Goal: Navigation & Orientation: Find specific page/section

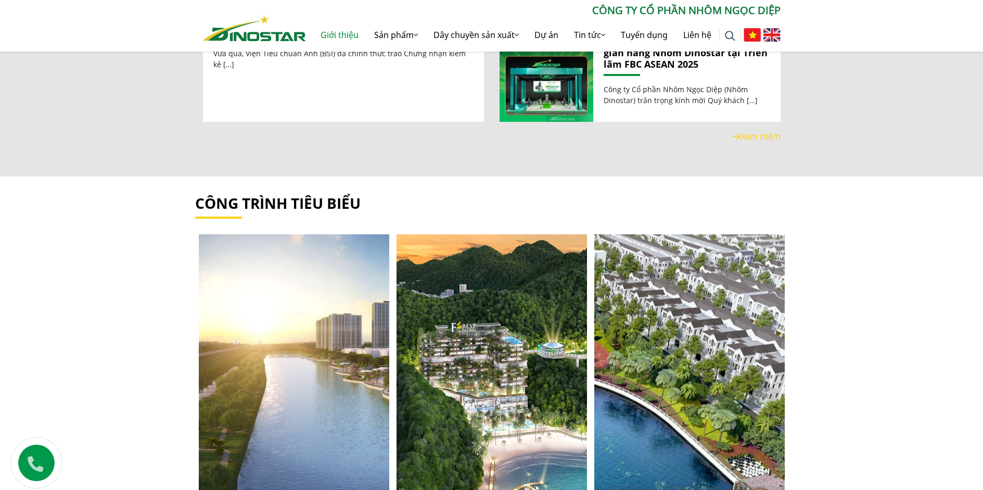
scroll to position [1449, 0]
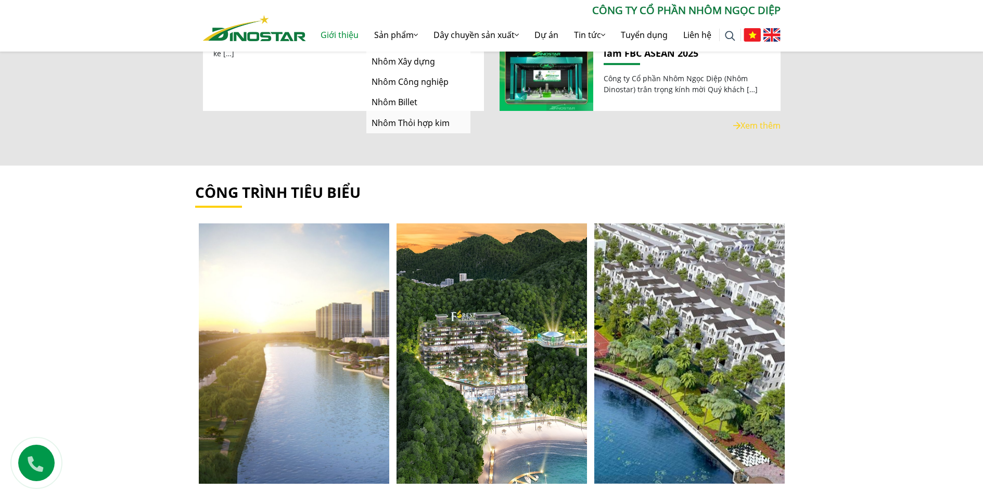
click at [381, 32] on link "Sản phẩm" at bounding box center [395, 34] width 59 height 33
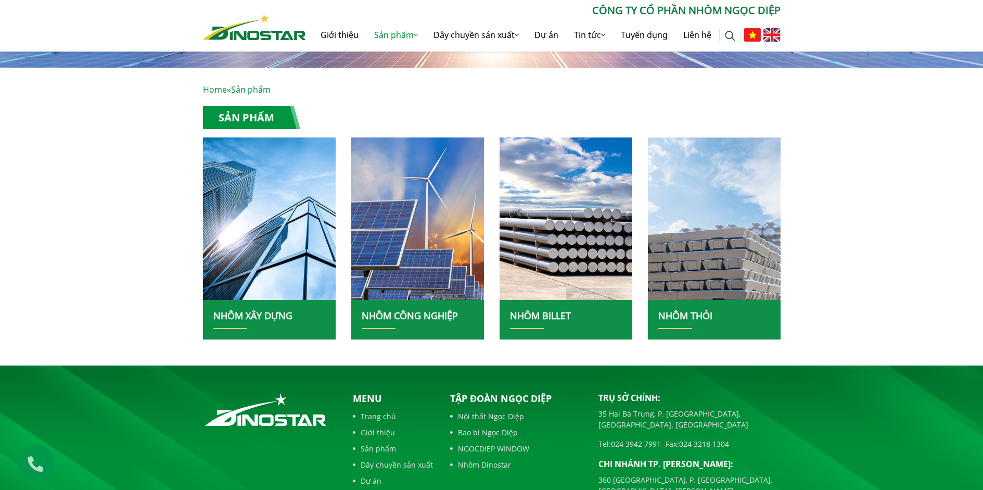
scroll to position [69, 0]
